Goal: Find specific page/section: Find specific page/section

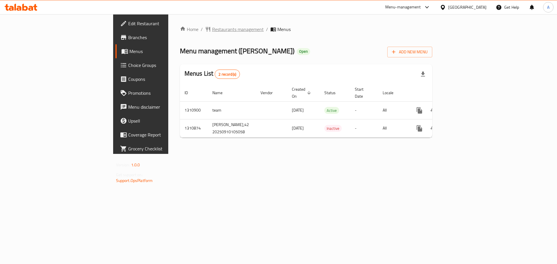
click at [212, 27] on span "Restaurants management" at bounding box center [238, 29] width 52 height 7
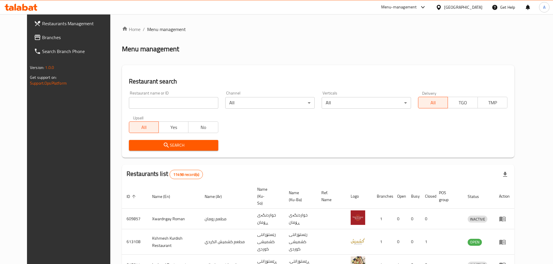
click at [42, 40] on span "Branches" at bounding box center [78, 37] width 73 height 7
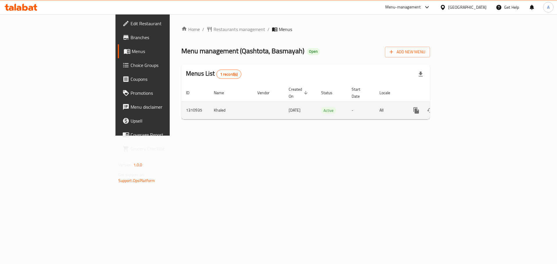
click at [461, 108] on icon "enhanced table" at bounding box center [457, 110] width 5 height 5
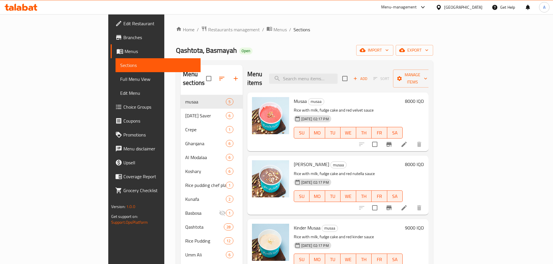
click at [123, 37] on span "Branches" at bounding box center [159, 37] width 73 height 7
